Goal: Task Accomplishment & Management: Use online tool/utility

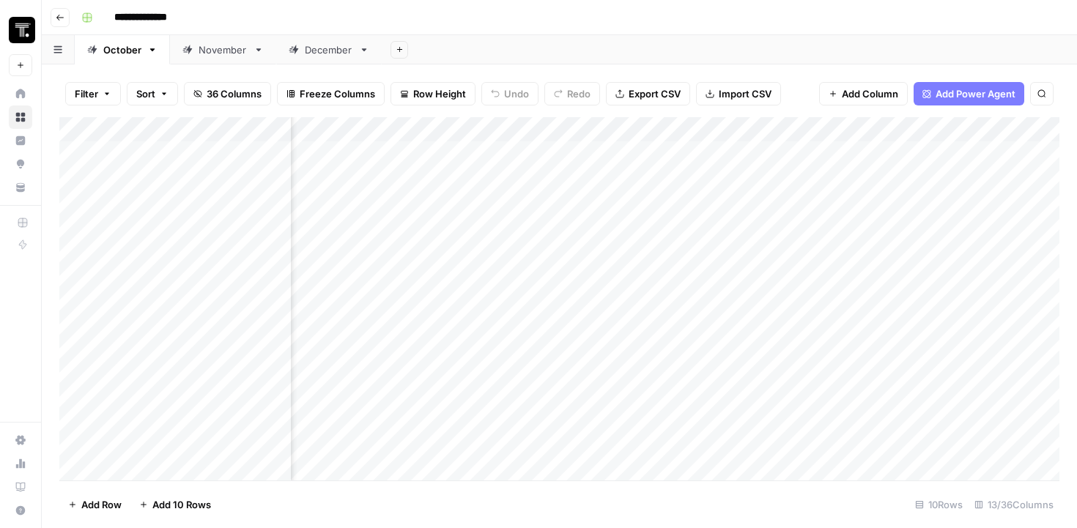
scroll to position [0, 845]
click at [839, 190] on div "Add Column" at bounding box center [559, 298] width 1000 height 363
click at [888, 152] on div "Add Column" at bounding box center [559, 298] width 1000 height 363
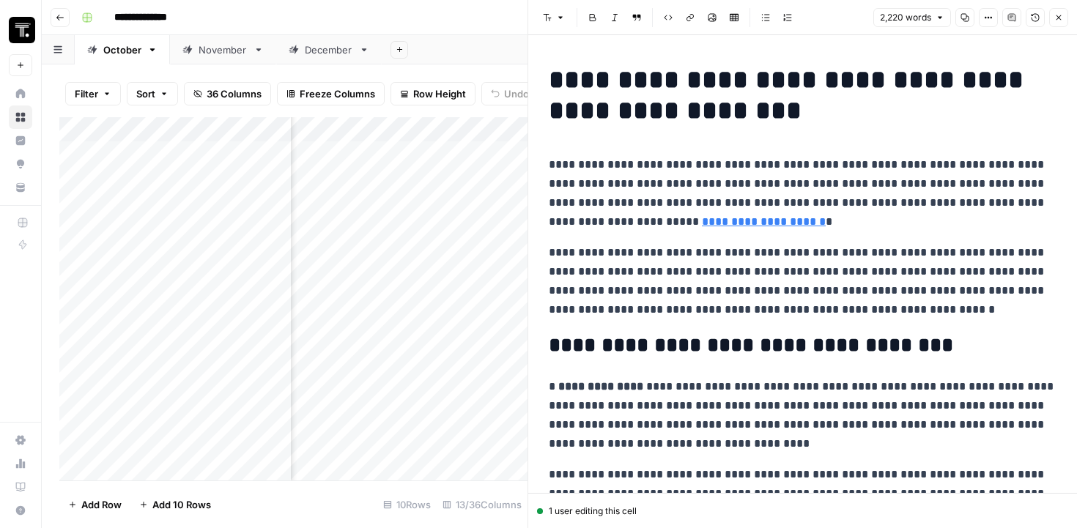
click at [406, 327] on div "Add Column" at bounding box center [293, 298] width 468 height 363
click at [1059, 16] on icon "button" at bounding box center [1058, 17] width 5 height 5
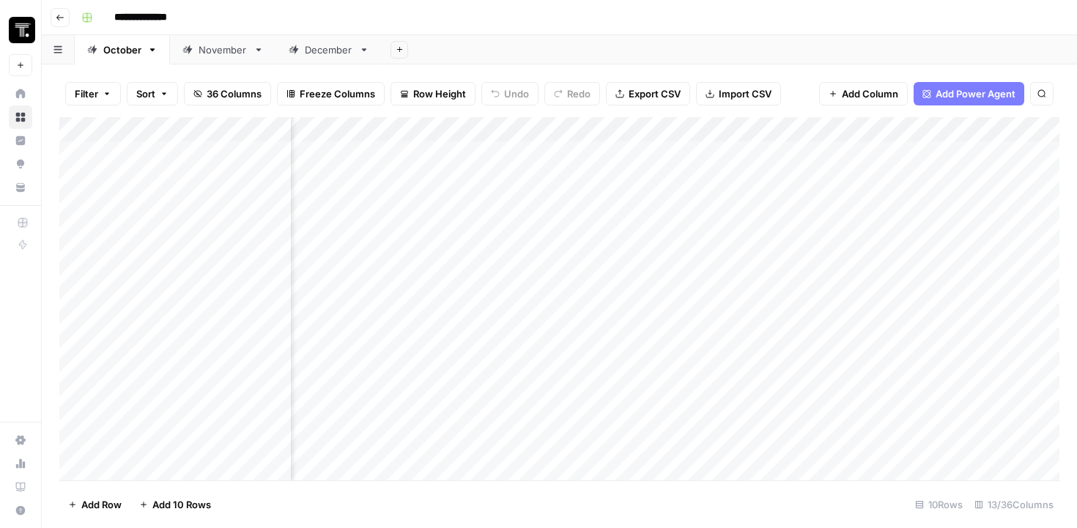
scroll to position [0, 1019]
click at [716, 154] on div "Add Column" at bounding box center [559, 298] width 1000 height 363
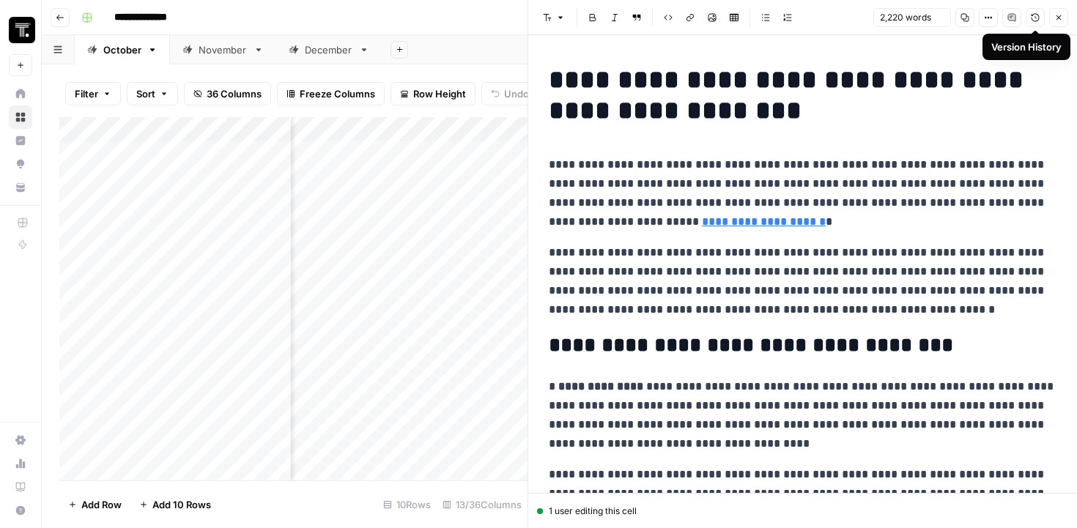
click at [1032, 21] on icon "button" at bounding box center [1035, 17] width 9 height 9
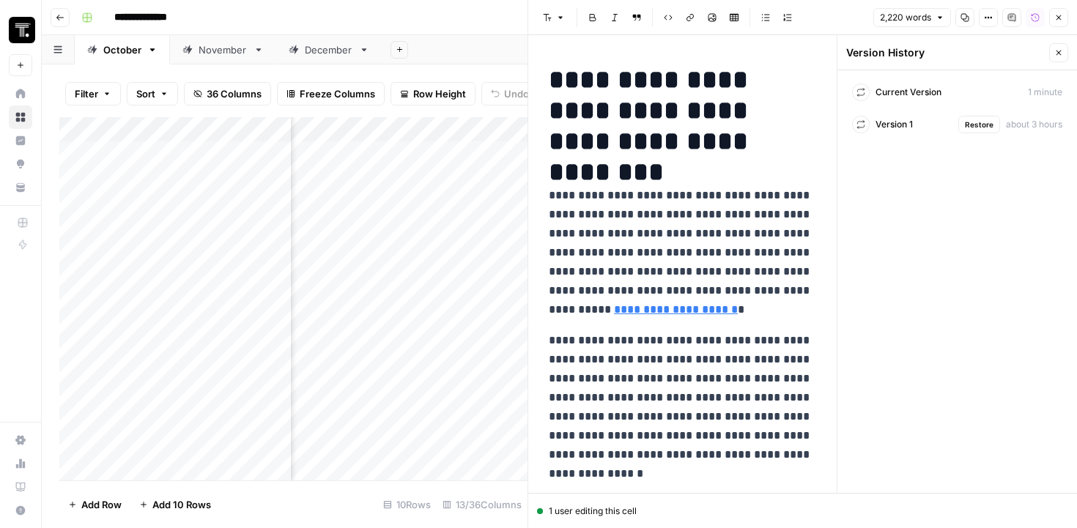
click at [911, 137] on div "Version 1 Restore about 3 hours" at bounding box center [957, 124] width 222 height 26
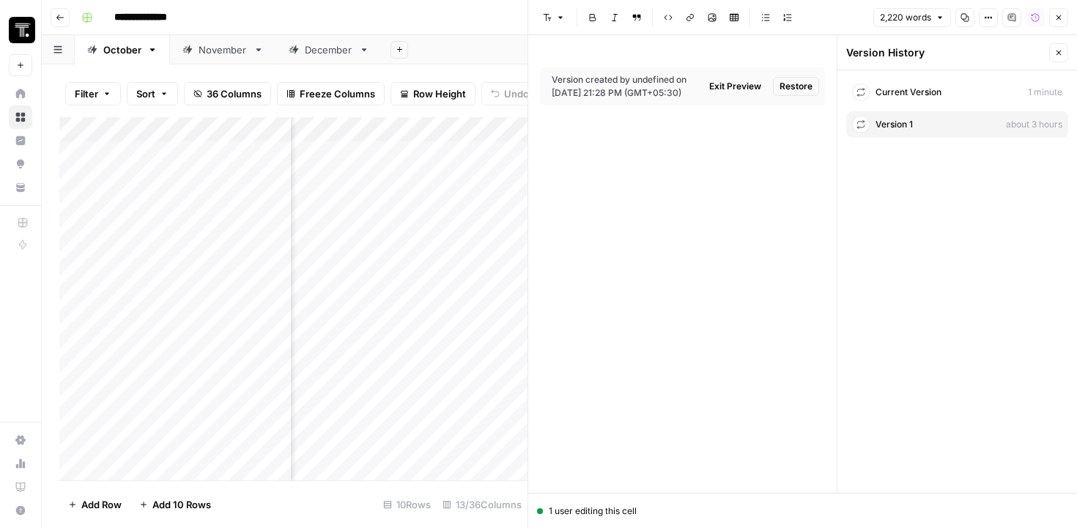
click at [902, 101] on div "Current Version 1 minute" at bounding box center [957, 92] width 222 height 26
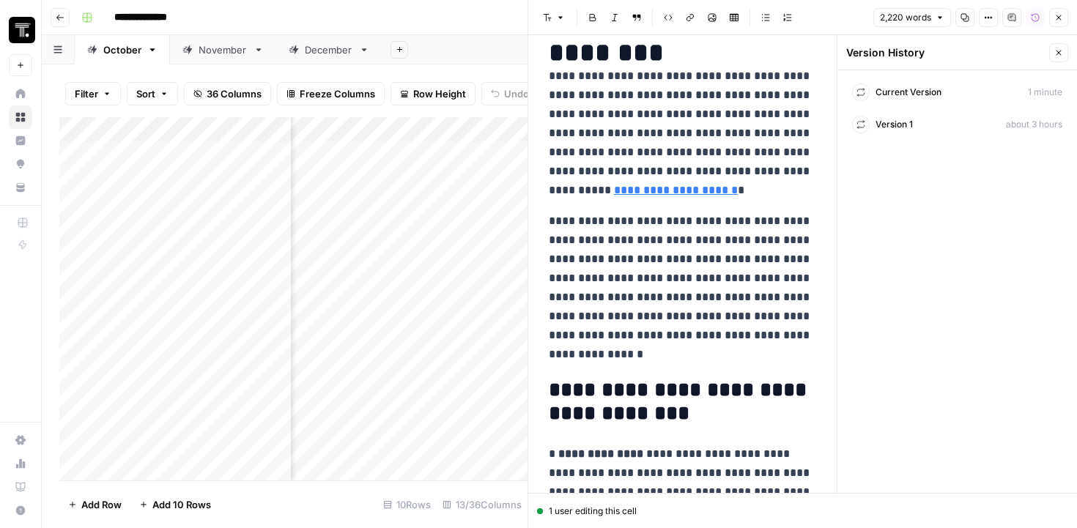
scroll to position [129, 0]
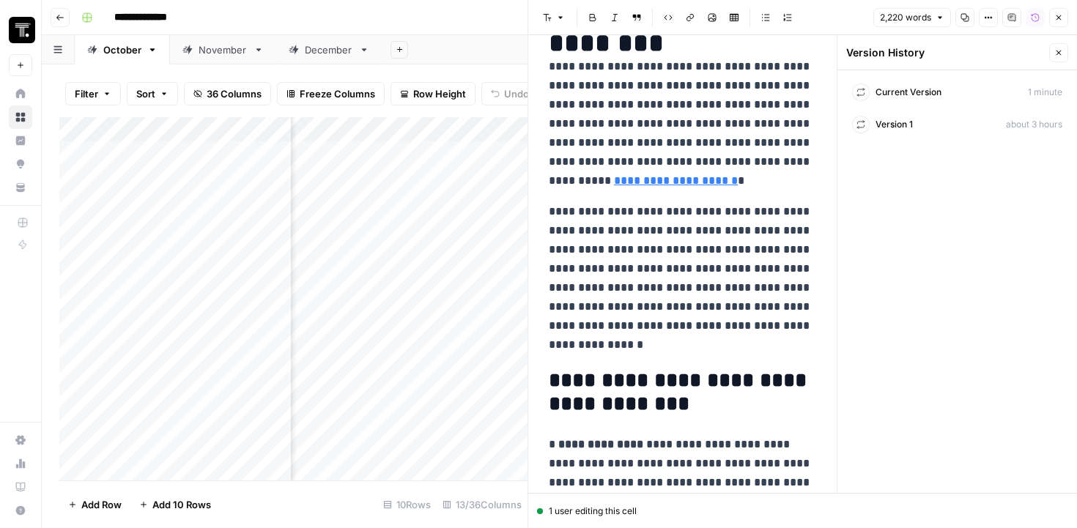
click at [1055, 45] on button "Close" at bounding box center [1058, 52] width 19 height 19
